Goal: Information Seeking & Learning: Learn about a topic

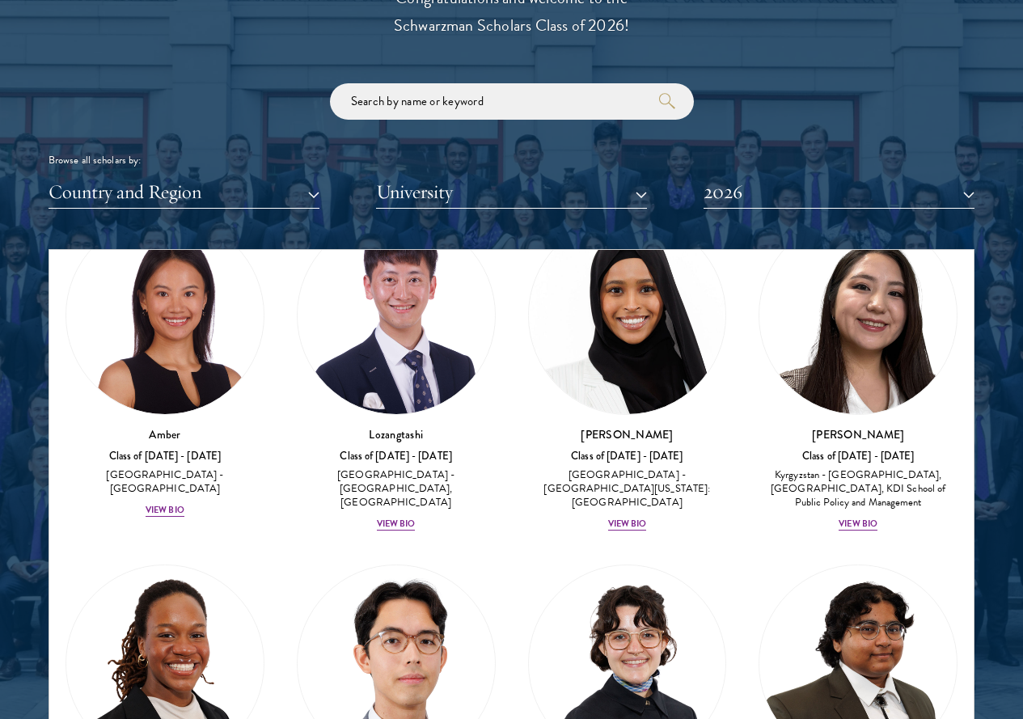
scroll to position [81, 0]
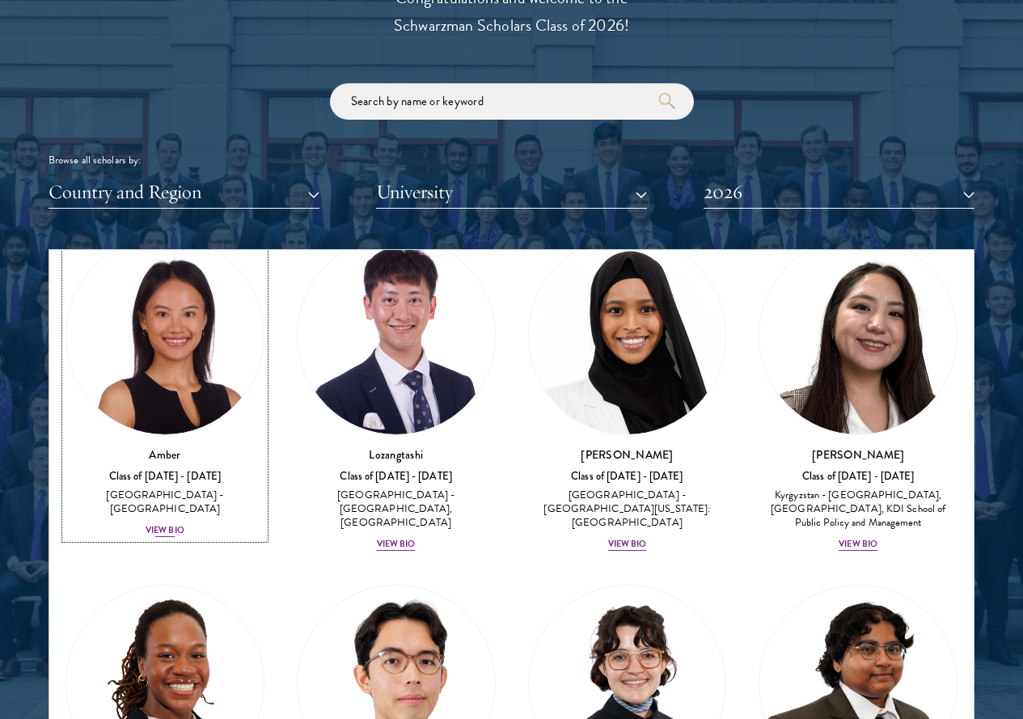
click at [184, 524] on div "View Bio" at bounding box center [165, 530] width 39 height 13
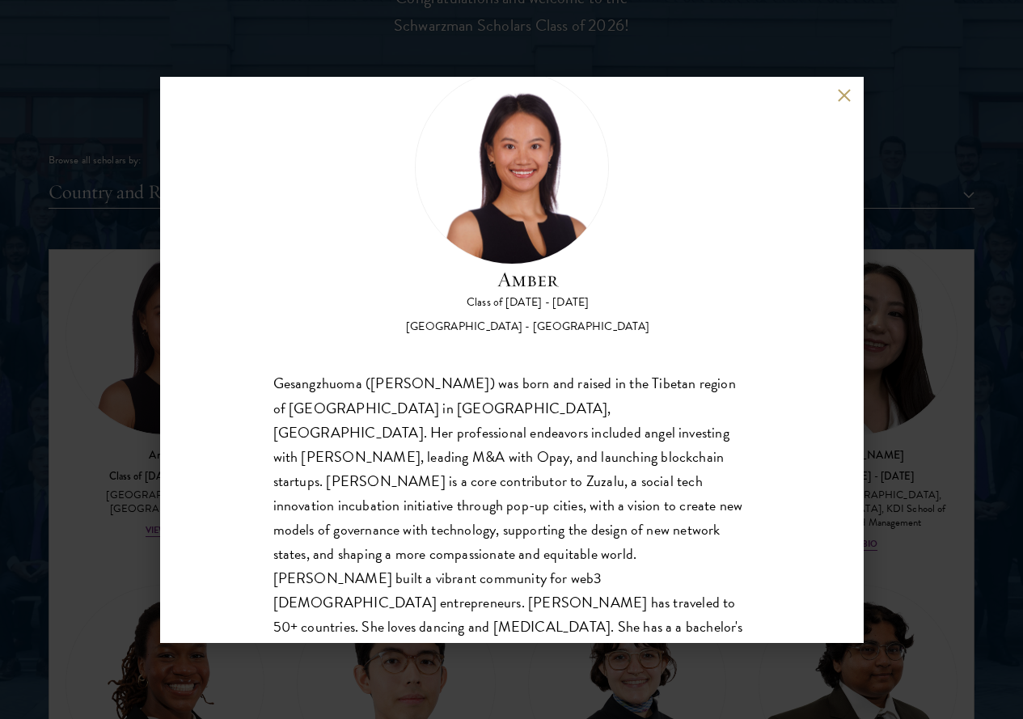
scroll to position [1941, 0]
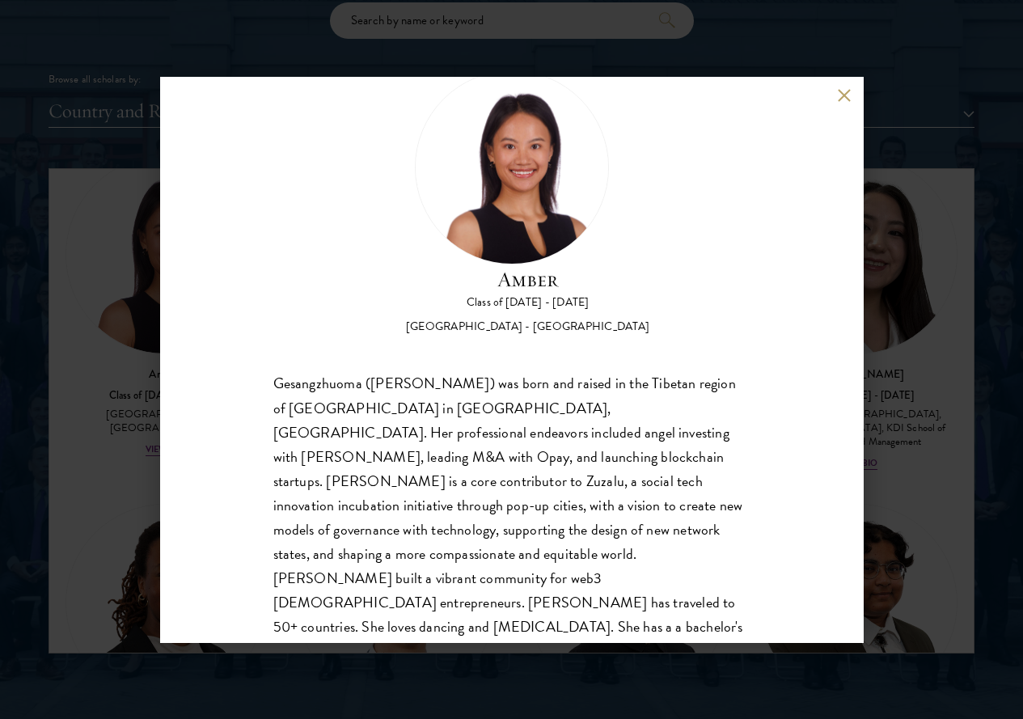
click at [845, 92] on button at bounding box center [845, 96] width 14 height 14
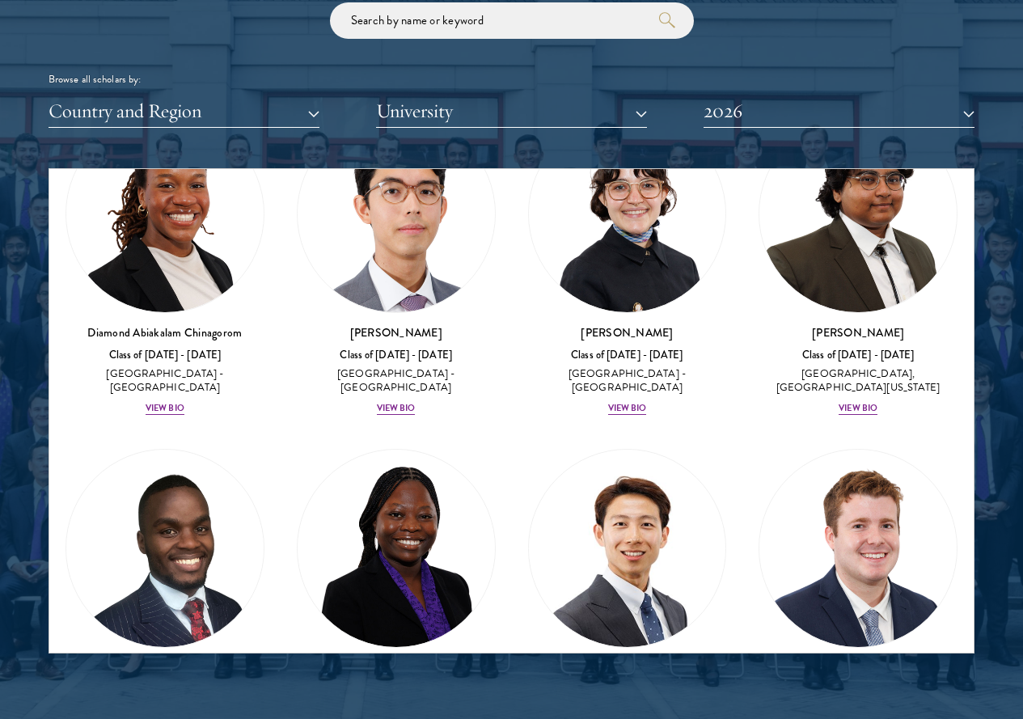
scroll to position [389, 0]
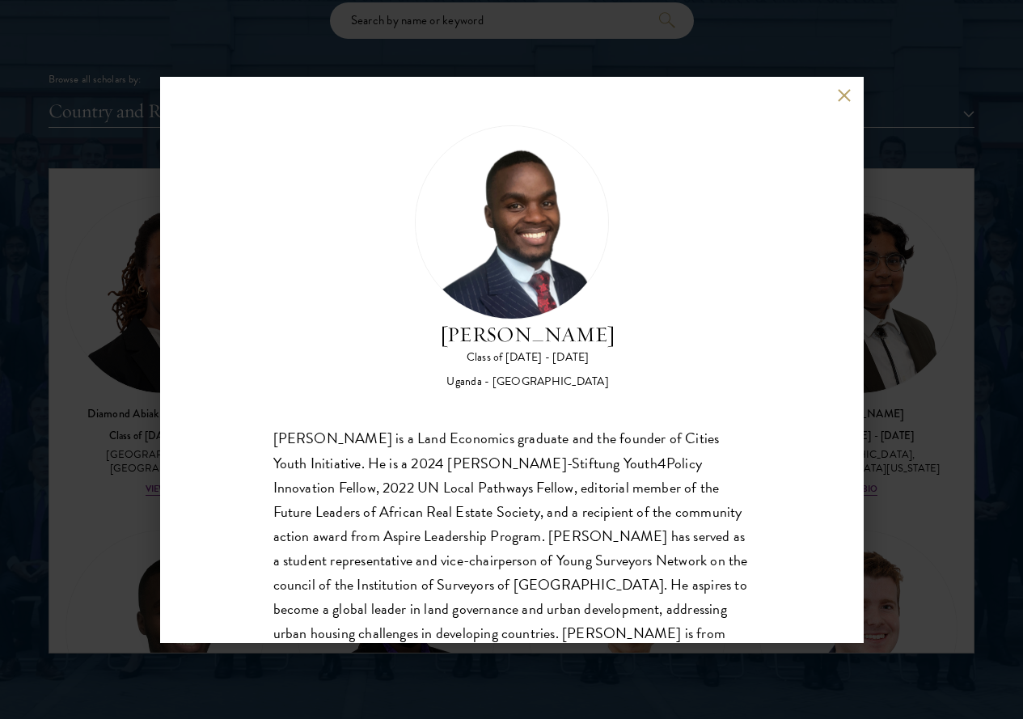
scroll to position [28, 0]
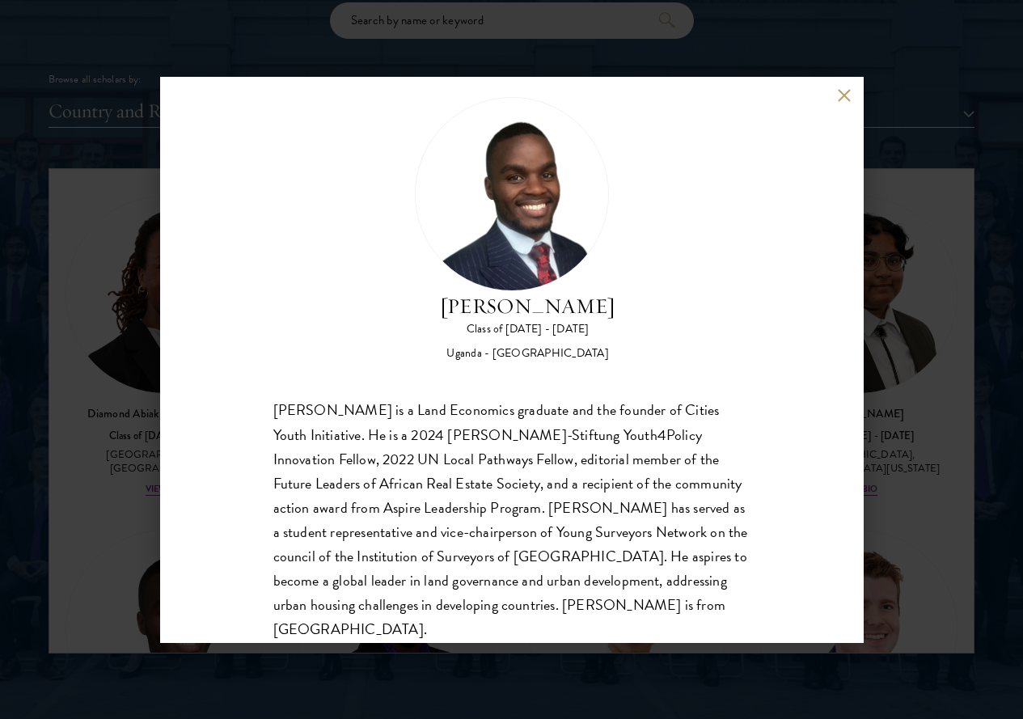
click at [845, 96] on button at bounding box center [845, 96] width 14 height 14
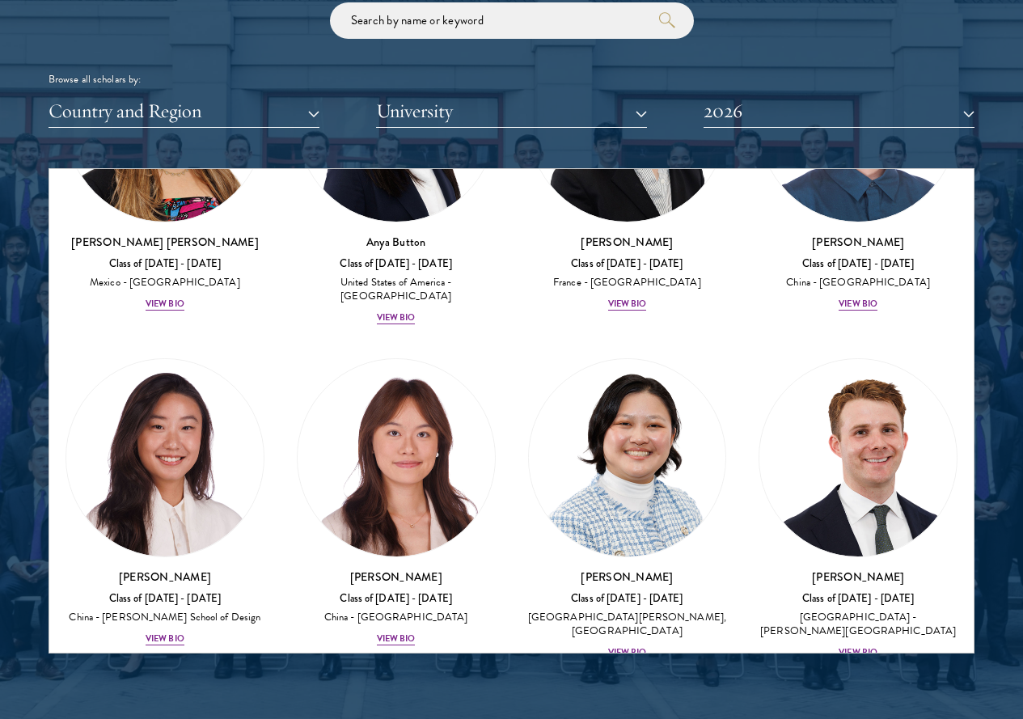
scroll to position [2007, 0]
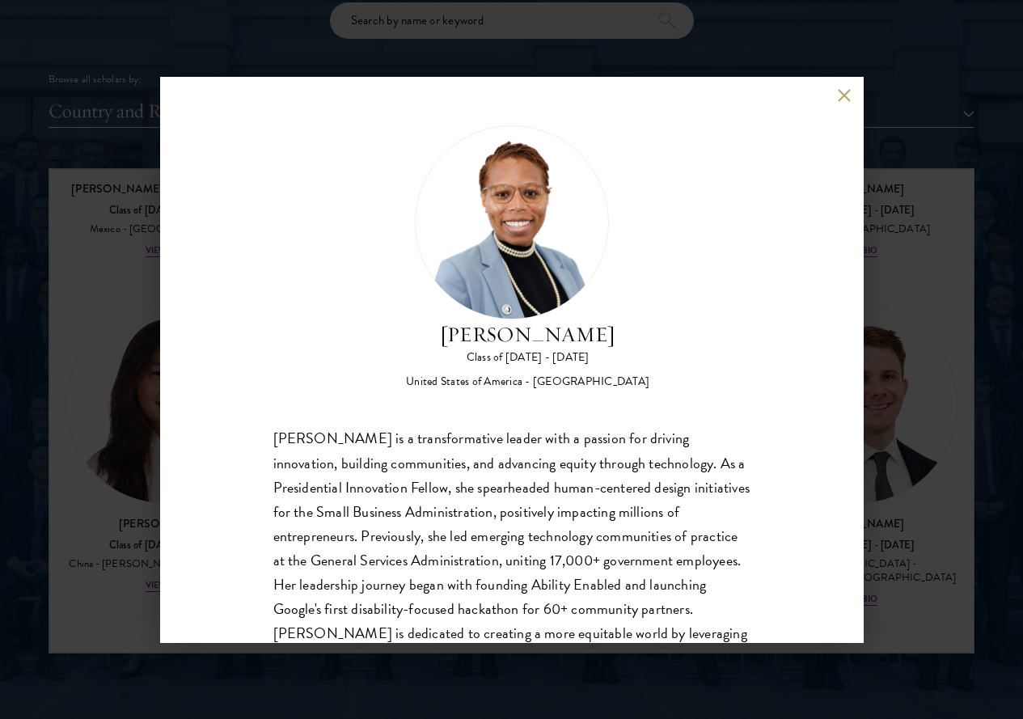
scroll to position [55, 0]
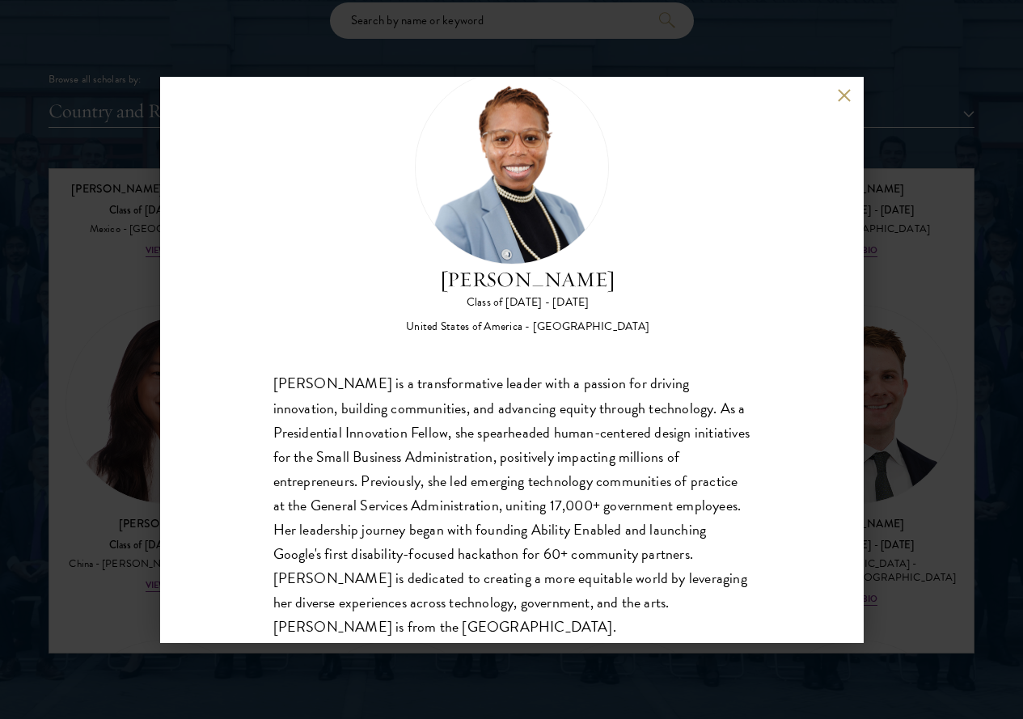
click at [845, 92] on button at bounding box center [845, 96] width 14 height 14
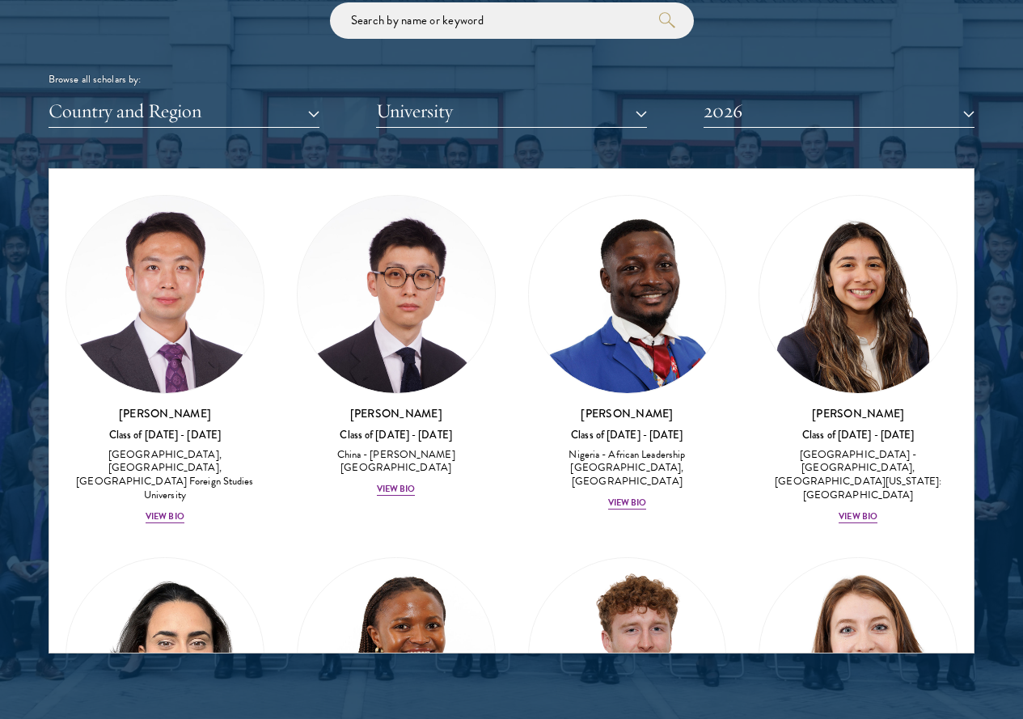
scroll to position [7022, 0]
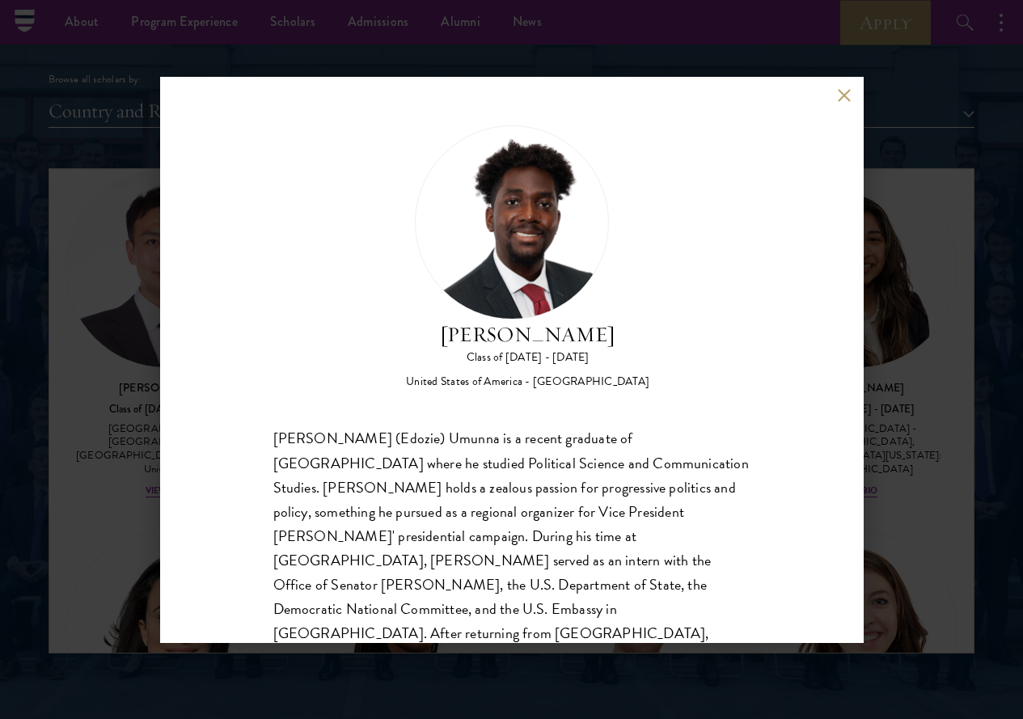
scroll to position [1860, 0]
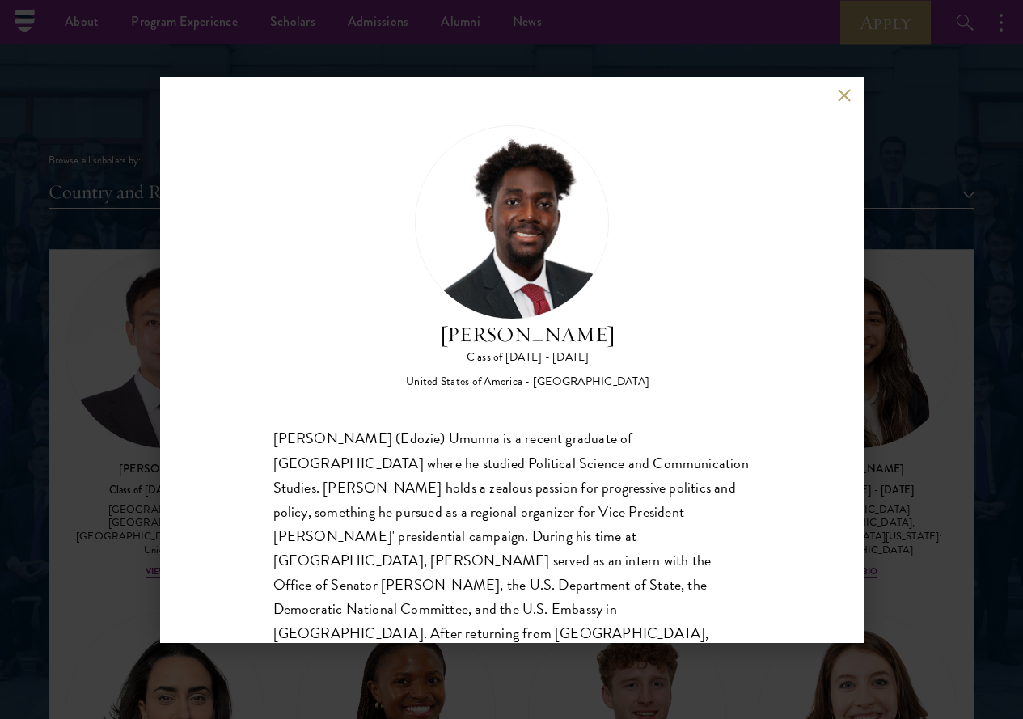
click at [848, 91] on button at bounding box center [845, 96] width 14 height 14
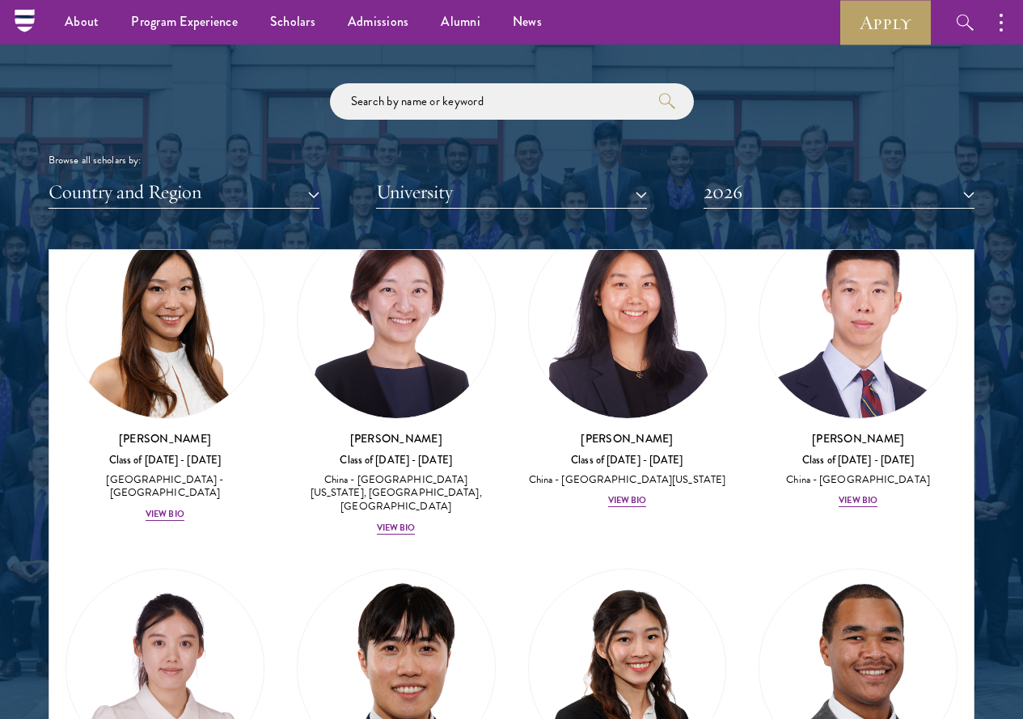
scroll to position [6356, 0]
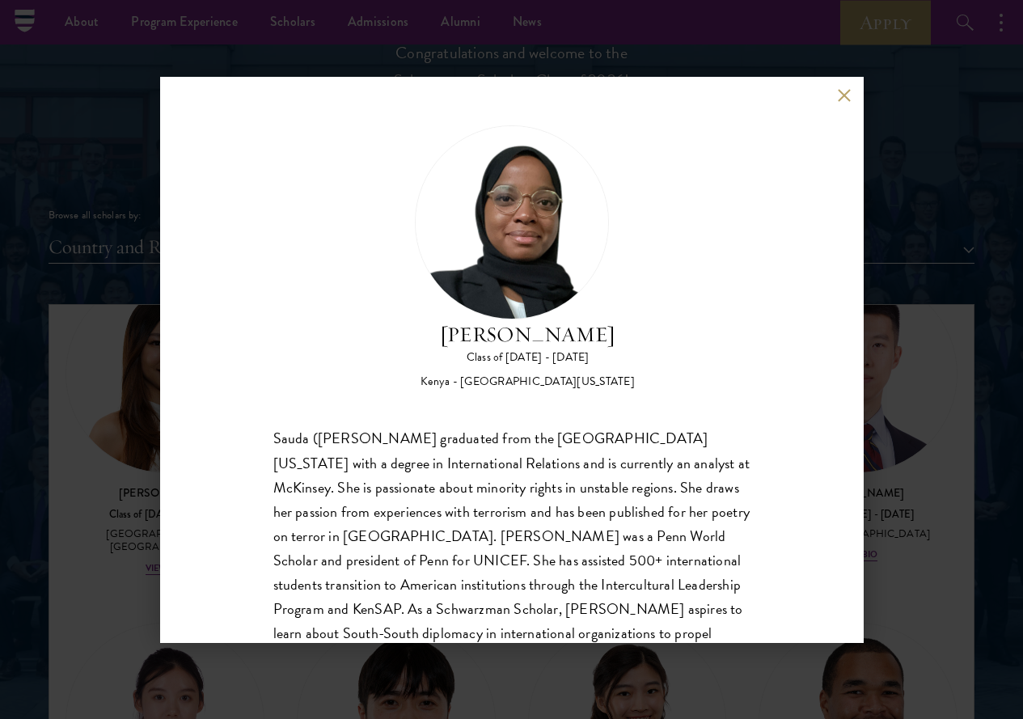
scroll to position [1780, 0]
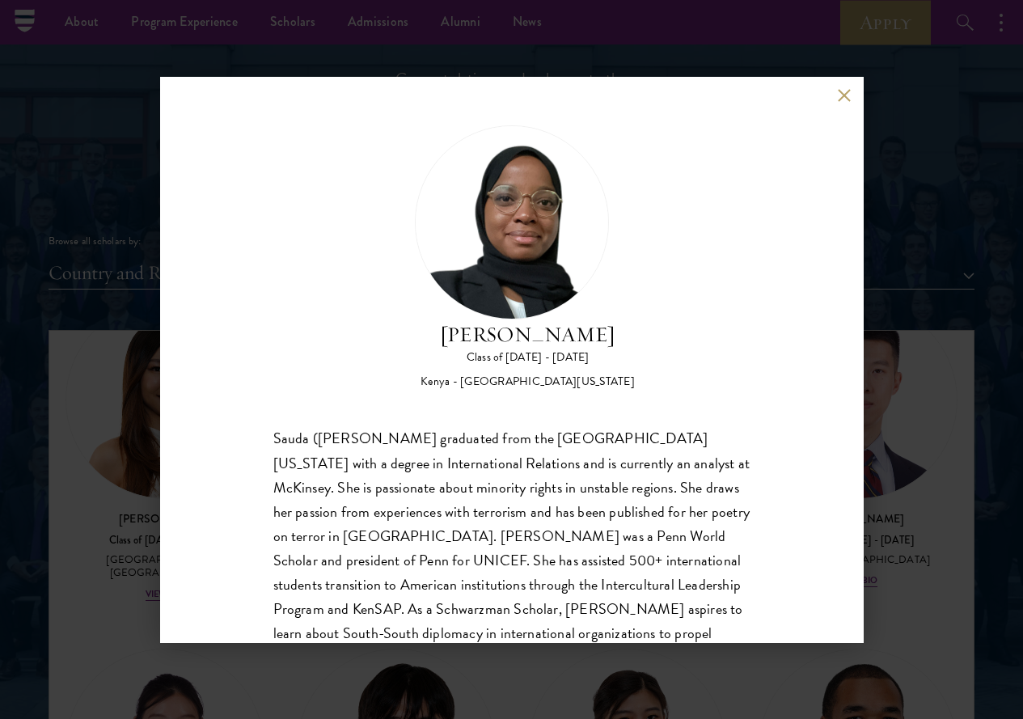
click at [835, 92] on div "[PERSON_NAME] Class of [DATE] - [DATE] [GEOGRAPHIC_DATA] - [GEOGRAPHIC_DATA][US…" at bounding box center [512, 360] width 704 height 566
click at [840, 95] on button at bounding box center [845, 96] width 14 height 14
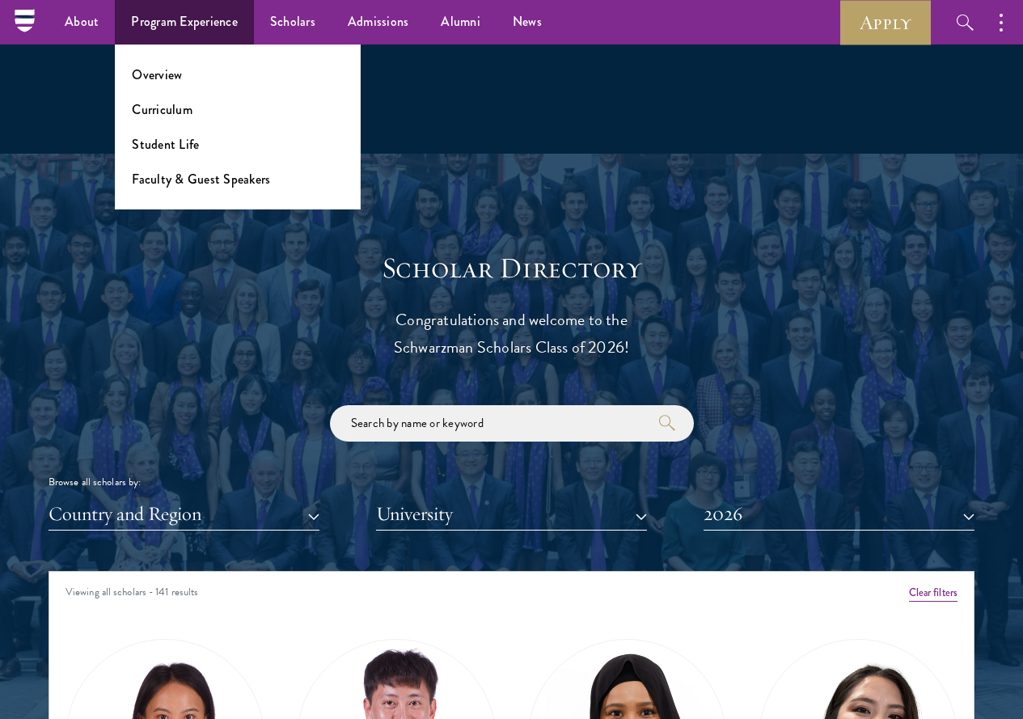
scroll to position [1294, 0]
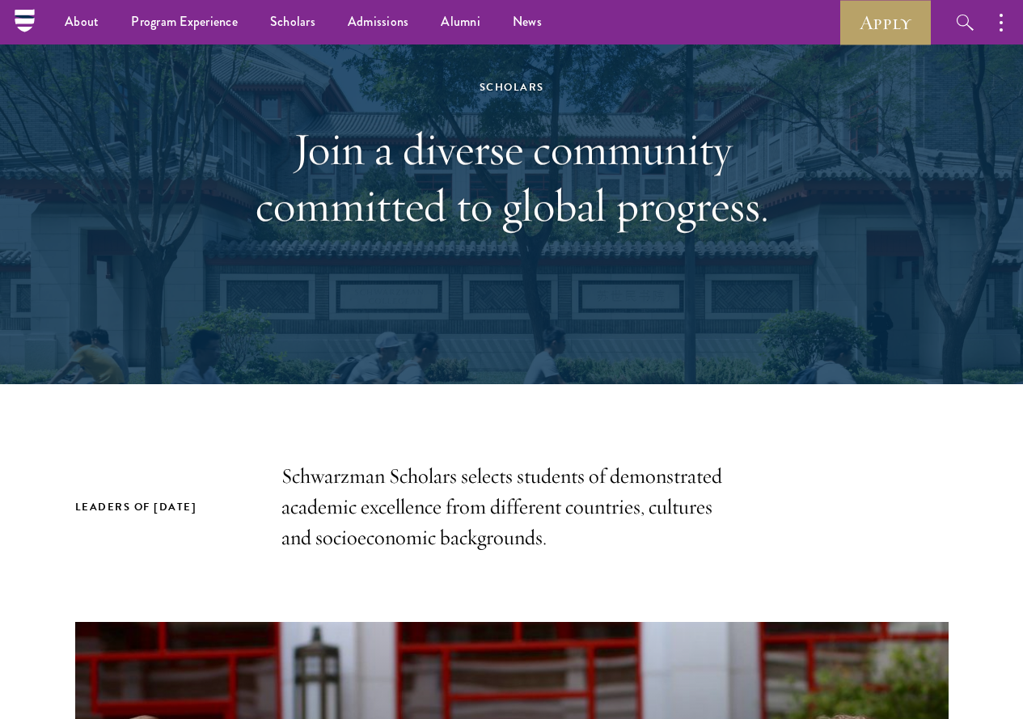
scroll to position [81, 0]
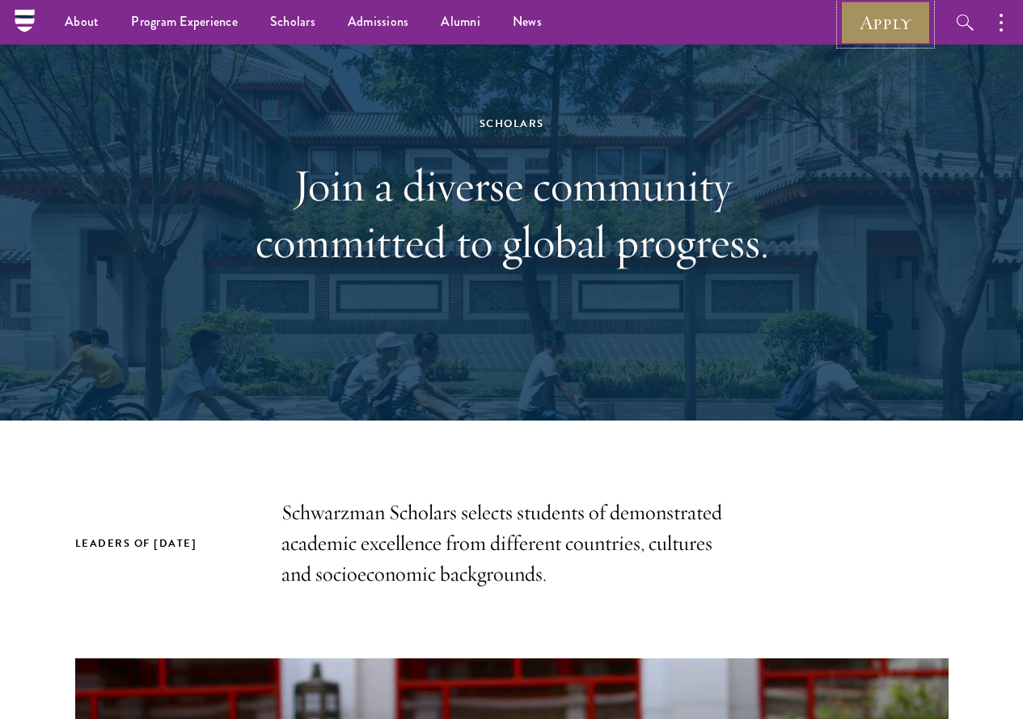
click at [892, 24] on link "Apply" at bounding box center [885, 22] width 91 height 44
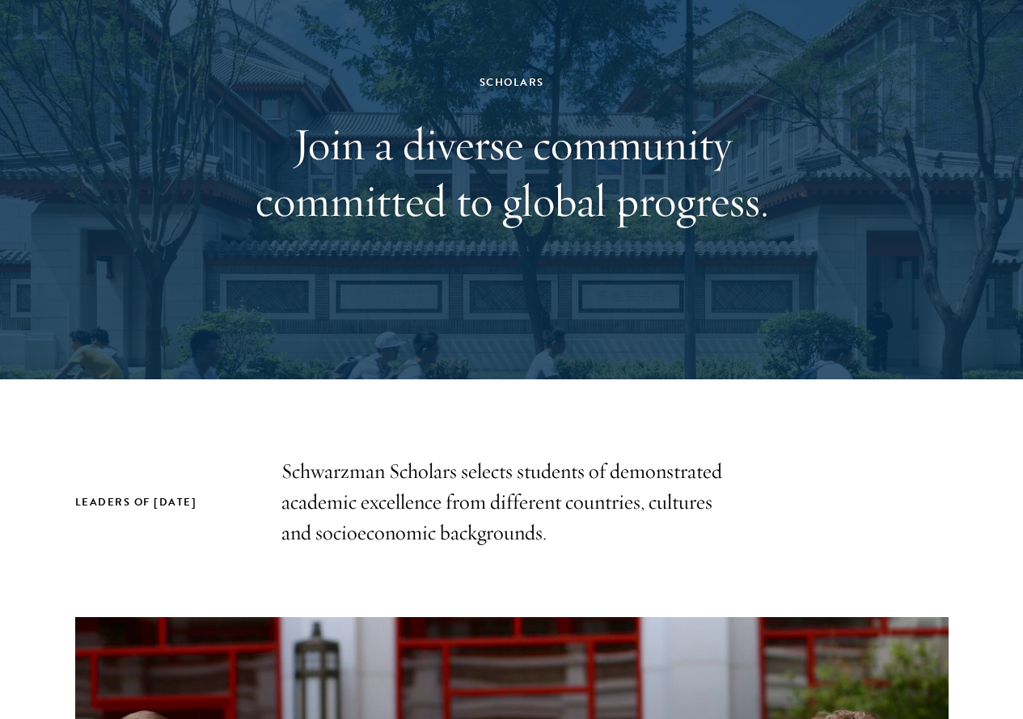
scroll to position [162, 0]
